Goal: Browse casually: Explore the website without a specific task or goal

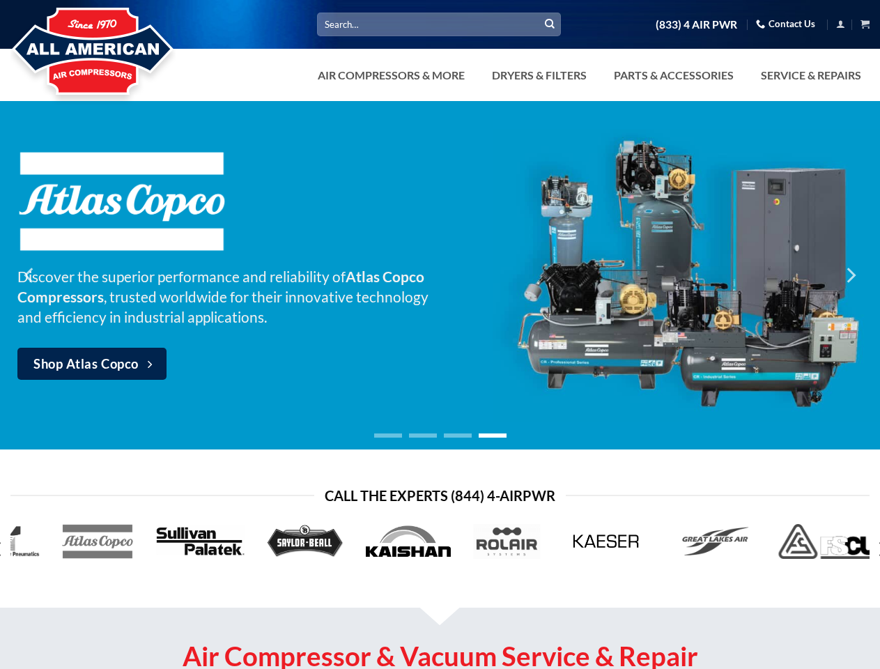
click at [588, 75] on link "Dryers & Filters" at bounding box center [538, 75] width 111 height 28
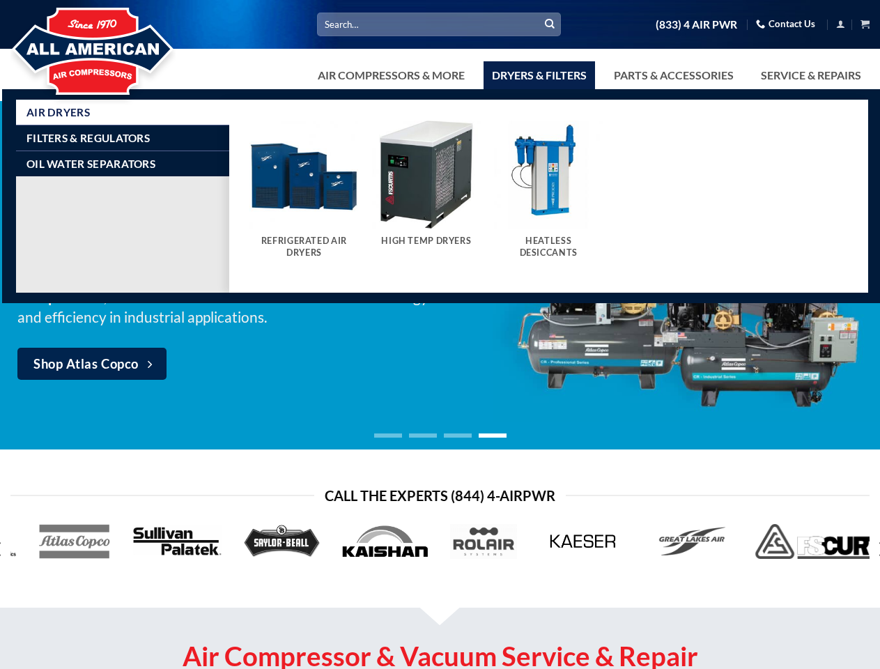
click at [389, 75] on link "Air Compressors & More" at bounding box center [391, 75] width 164 height 28
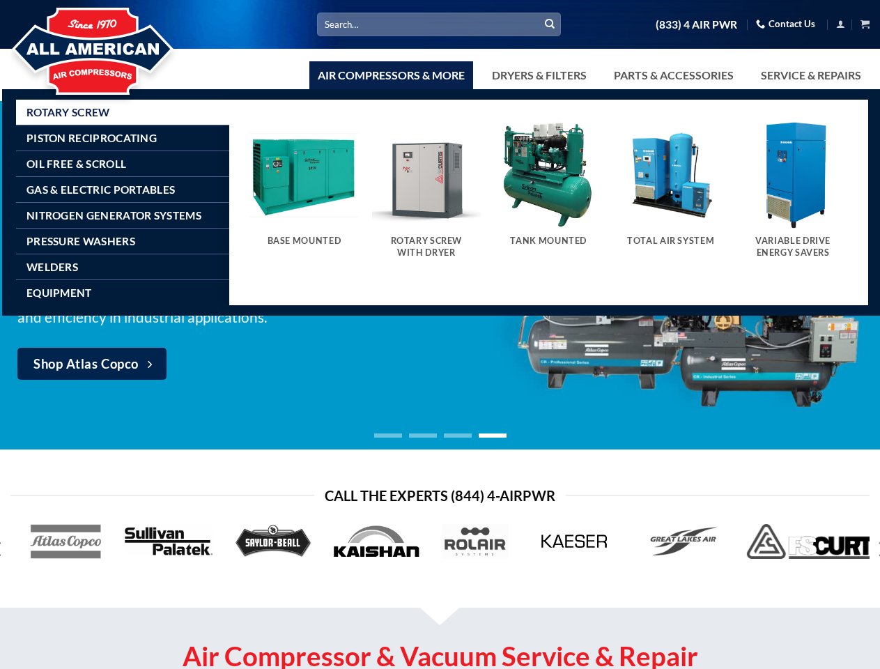
click at [538, 75] on link "Dryers & Filters" at bounding box center [538, 75] width 111 height 28
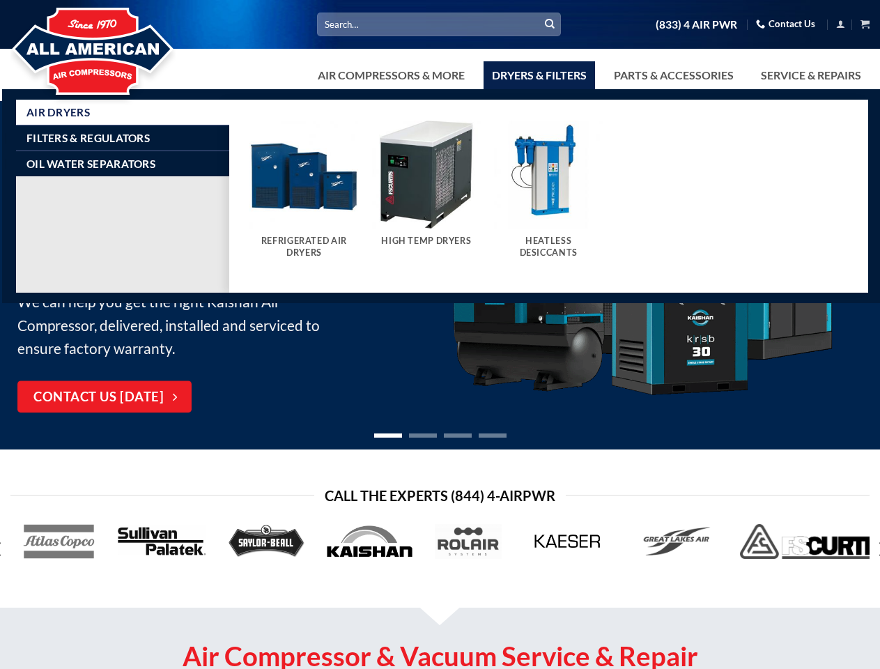
click at [672, 75] on link "Parts & Accessories" at bounding box center [673, 75] width 137 height 28
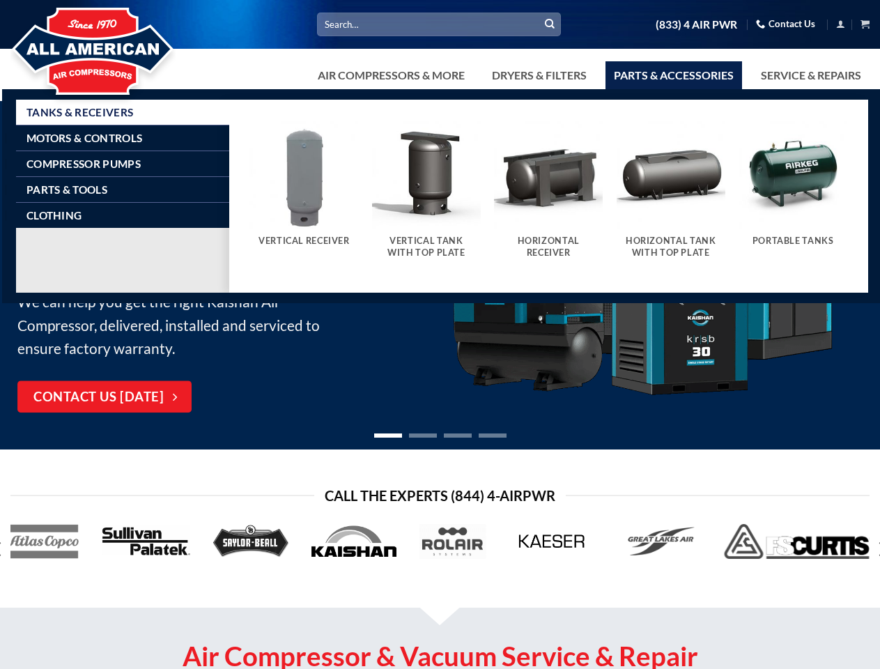
click at [30, 275] on icon "Previous" at bounding box center [29, 275] width 25 height 25
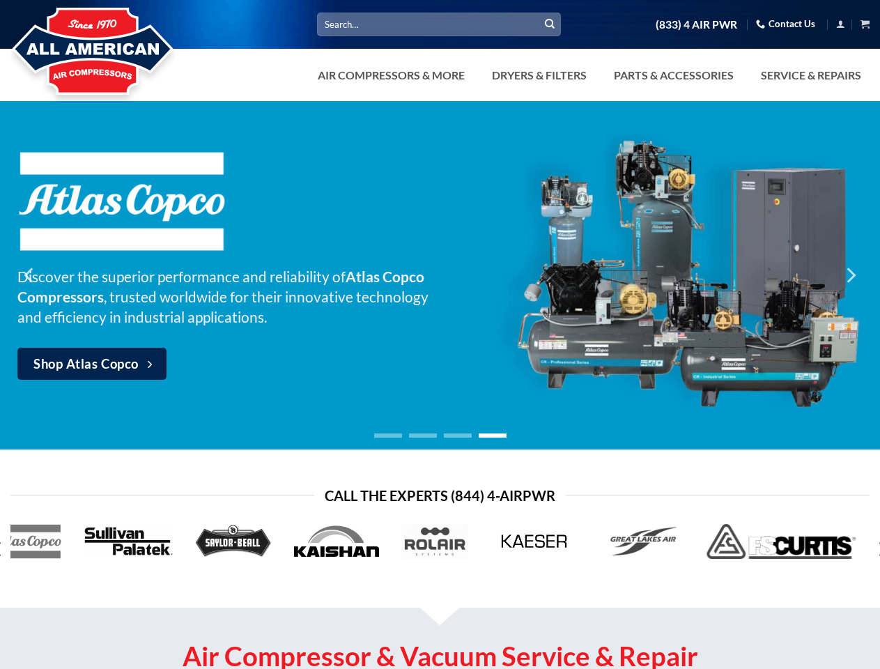
click at [850, 275] on icon "Next" at bounding box center [849, 275] width 25 height 25
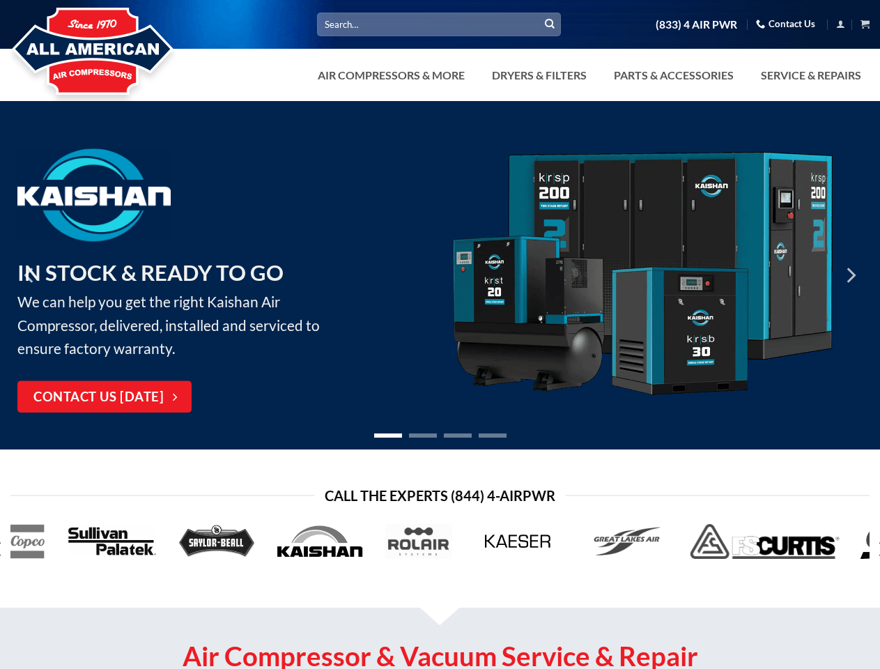
click at [440, 433] on ol at bounding box center [440, 433] width 528 height 11
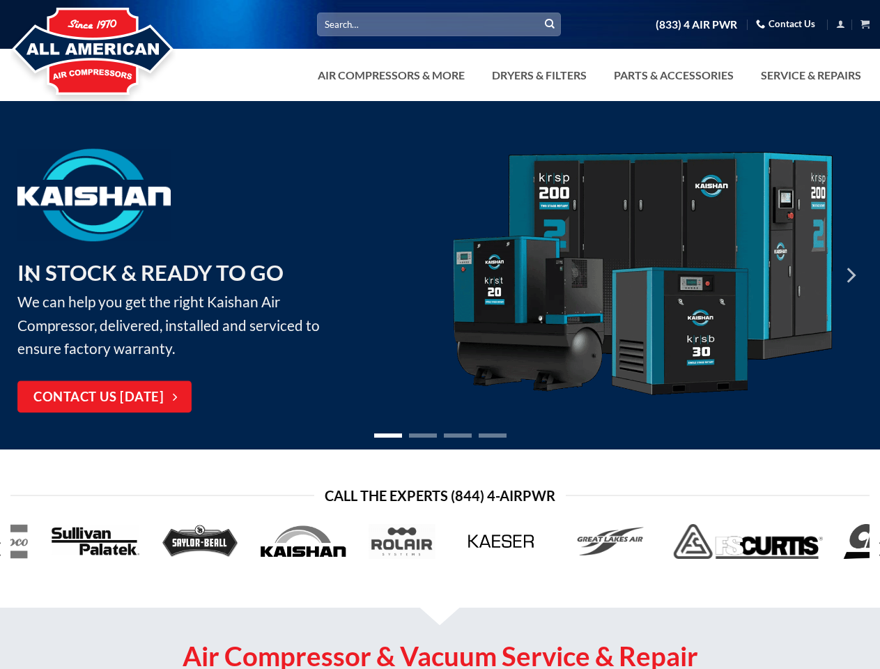
click at [874, 549] on icon "Next" at bounding box center [881, 548] width 25 height 25
